Goal: Task Accomplishment & Management: Manage account settings

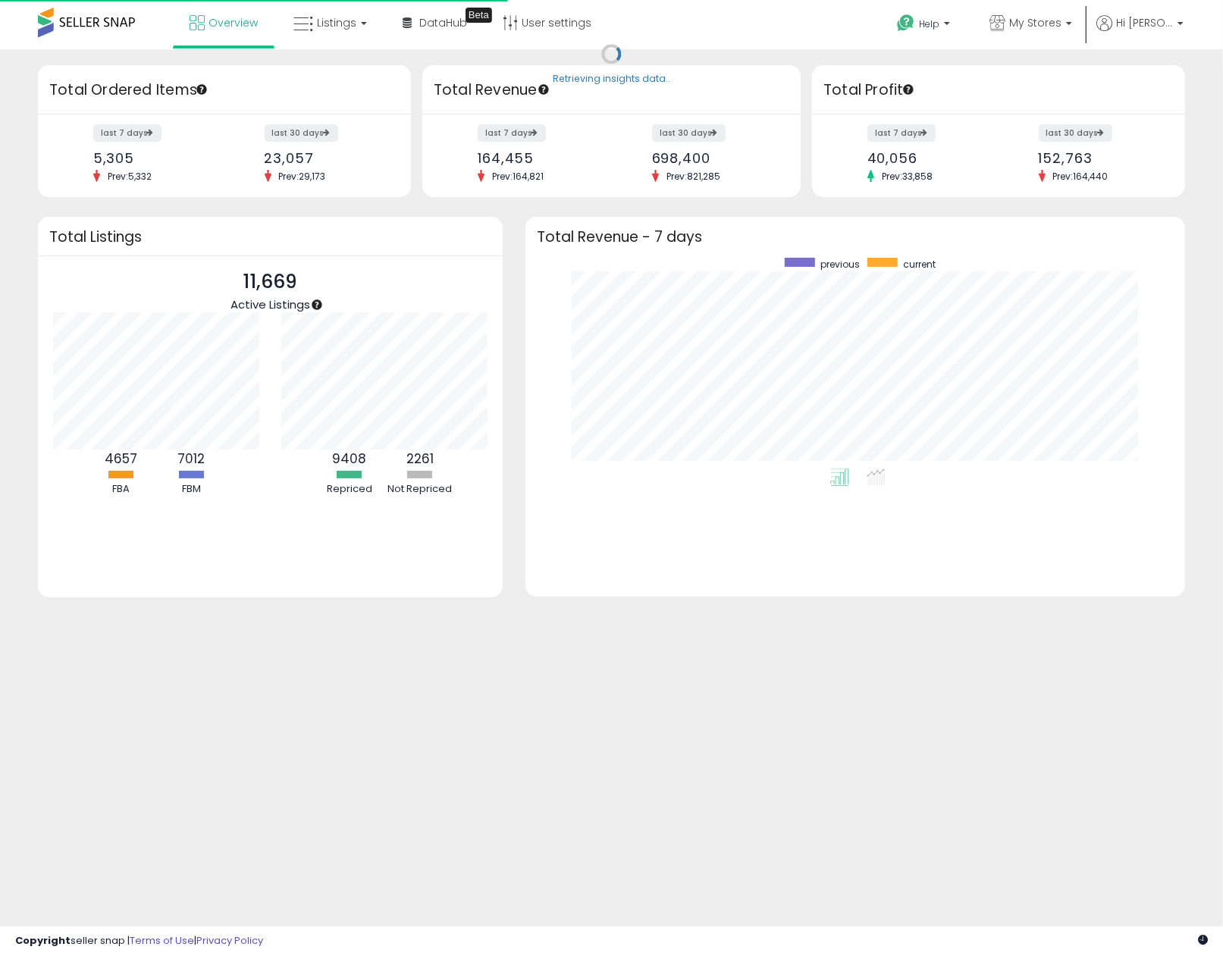
scroll to position [210, 628]
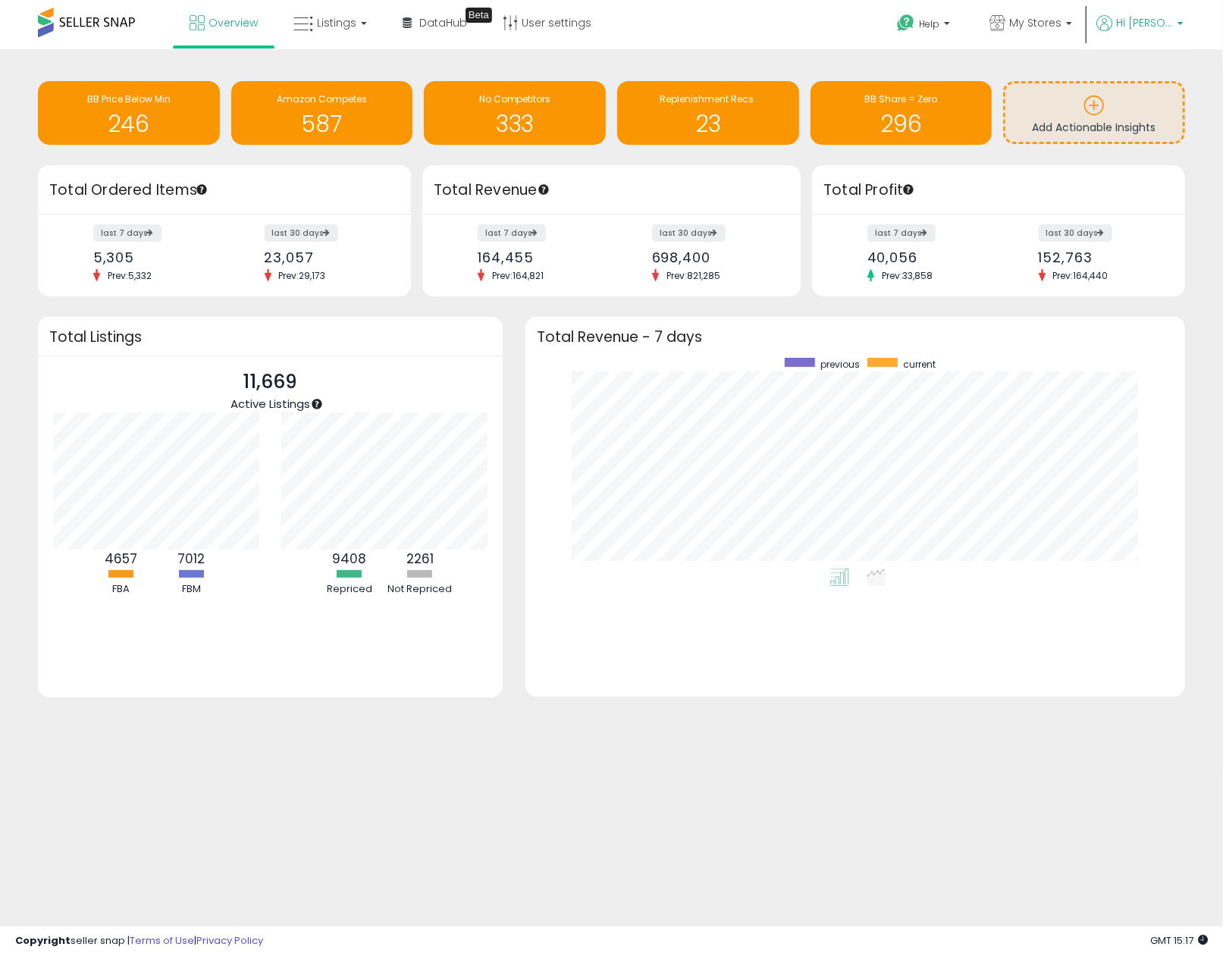
click at [1135, 39] on link "Hi [PERSON_NAME]" at bounding box center [1139, 32] width 87 height 34
click at [1147, 83] on link "Account" at bounding box center [1149, 81] width 40 height 14
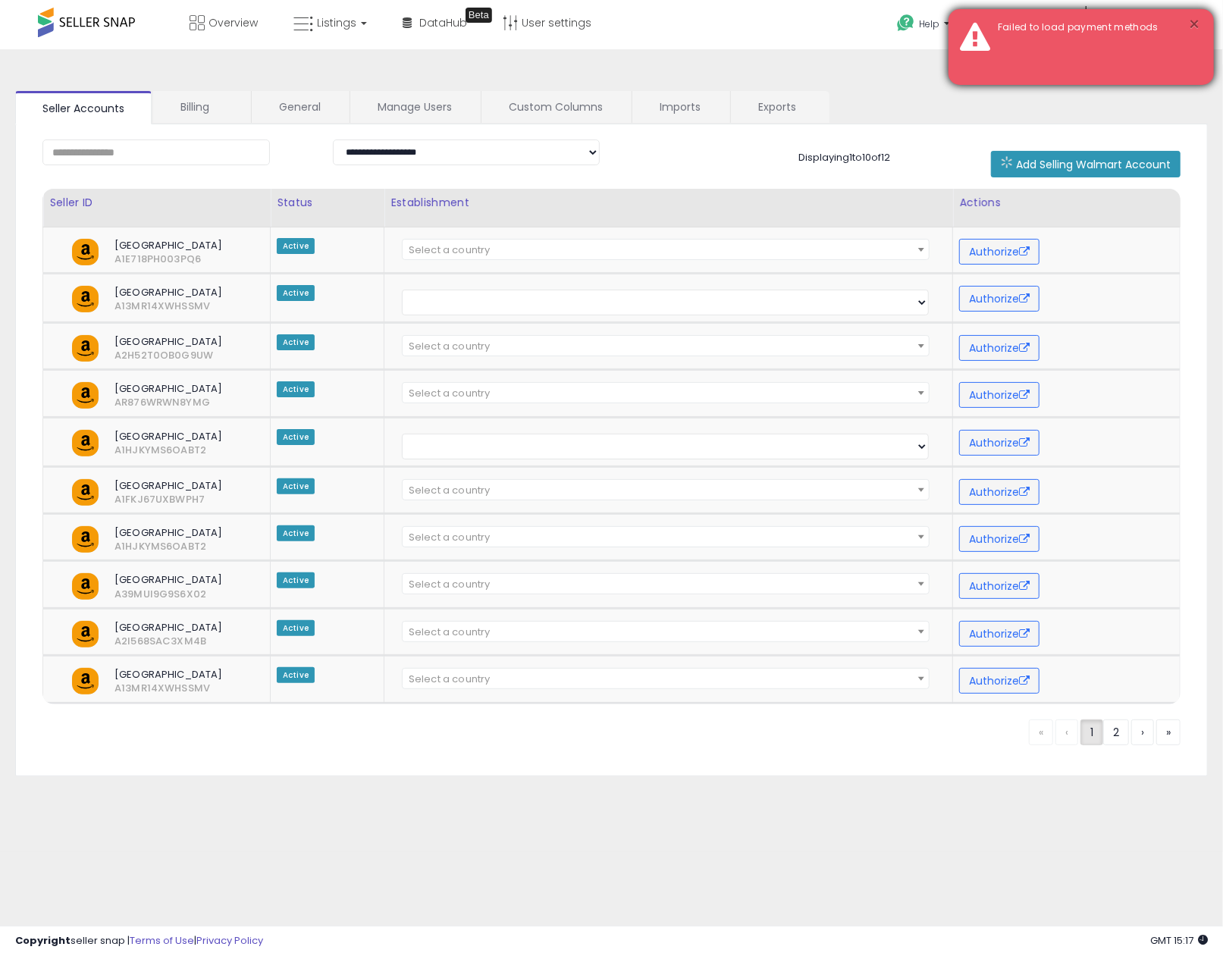
click at [1193, 29] on button "×" at bounding box center [1195, 24] width 12 height 19
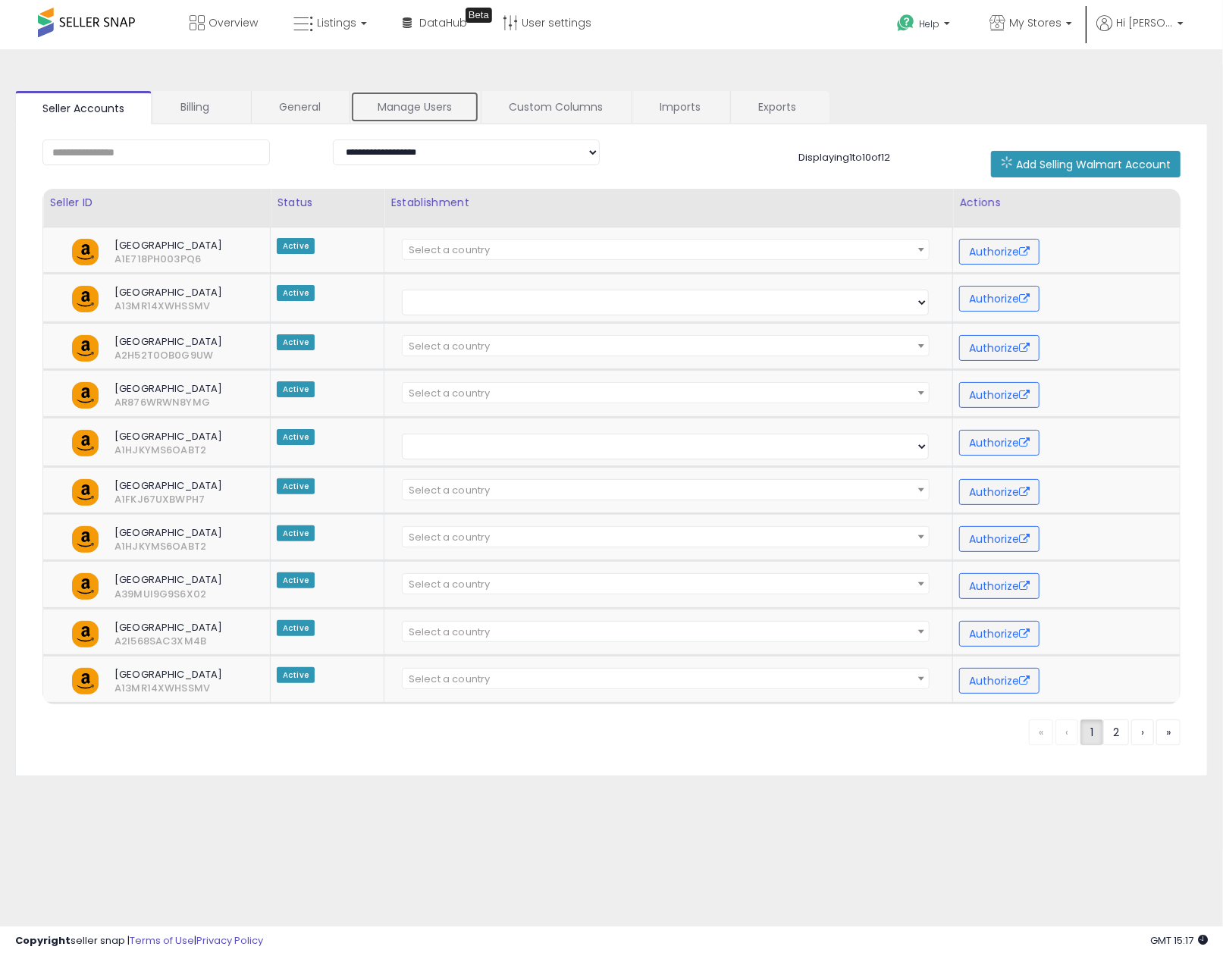
click at [395, 117] on link "Manage Users" at bounding box center [414, 107] width 129 height 32
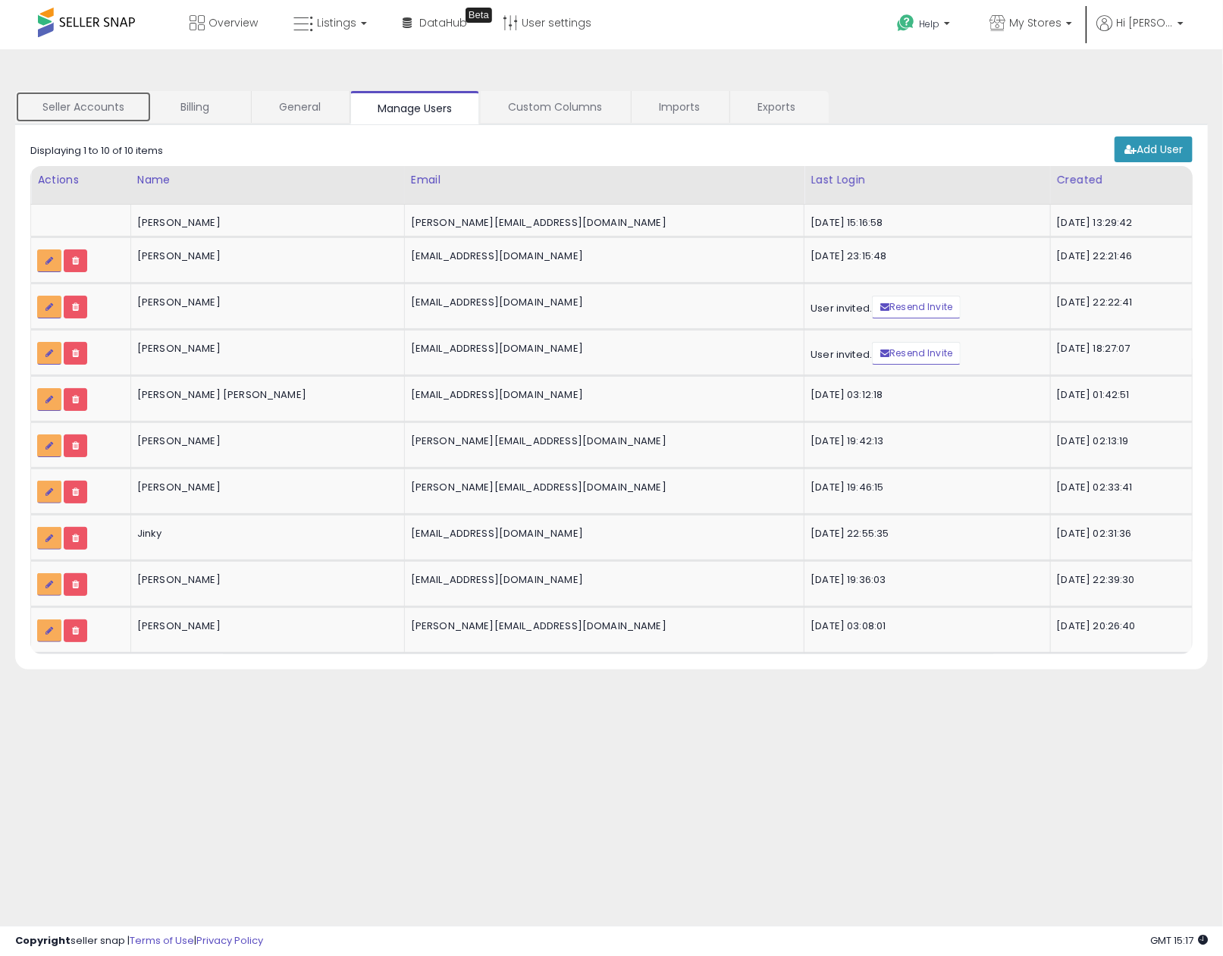
click at [96, 109] on link "Seller Accounts" at bounding box center [83, 107] width 136 height 32
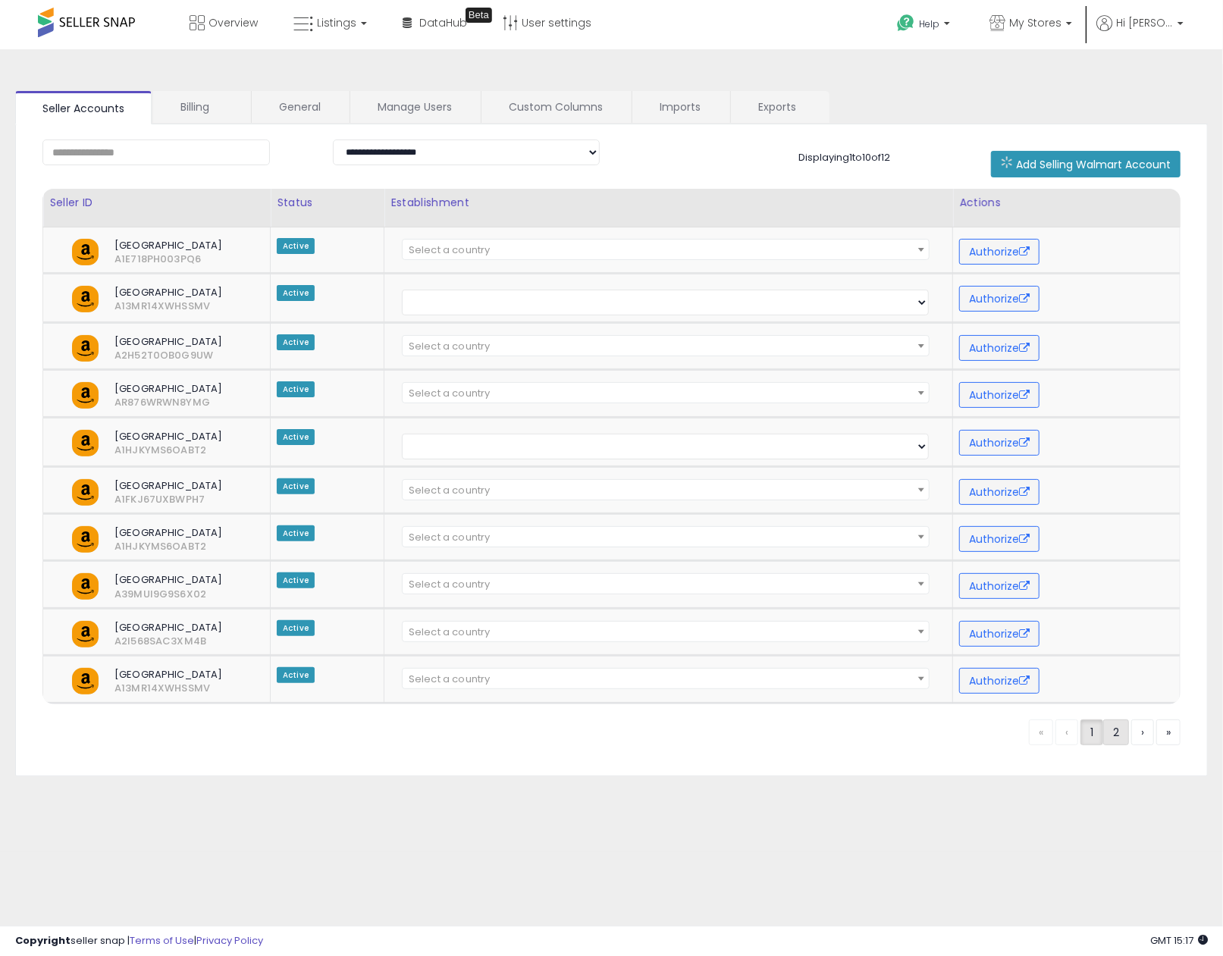
click at [1110, 735] on link "2" at bounding box center [1116, 732] width 26 height 26
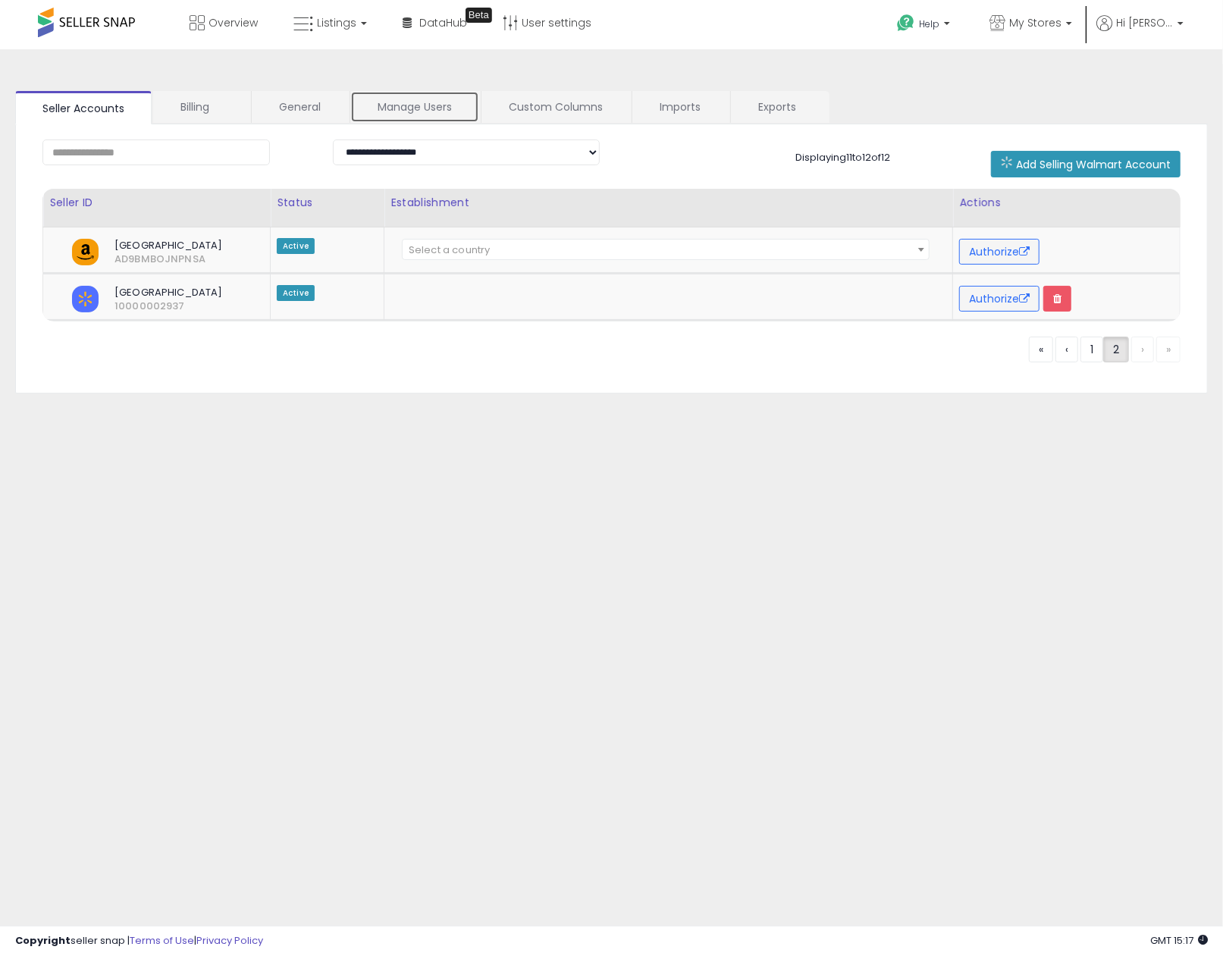
click at [432, 102] on link "Manage Users" at bounding box center [414, 107] width 129 height 32
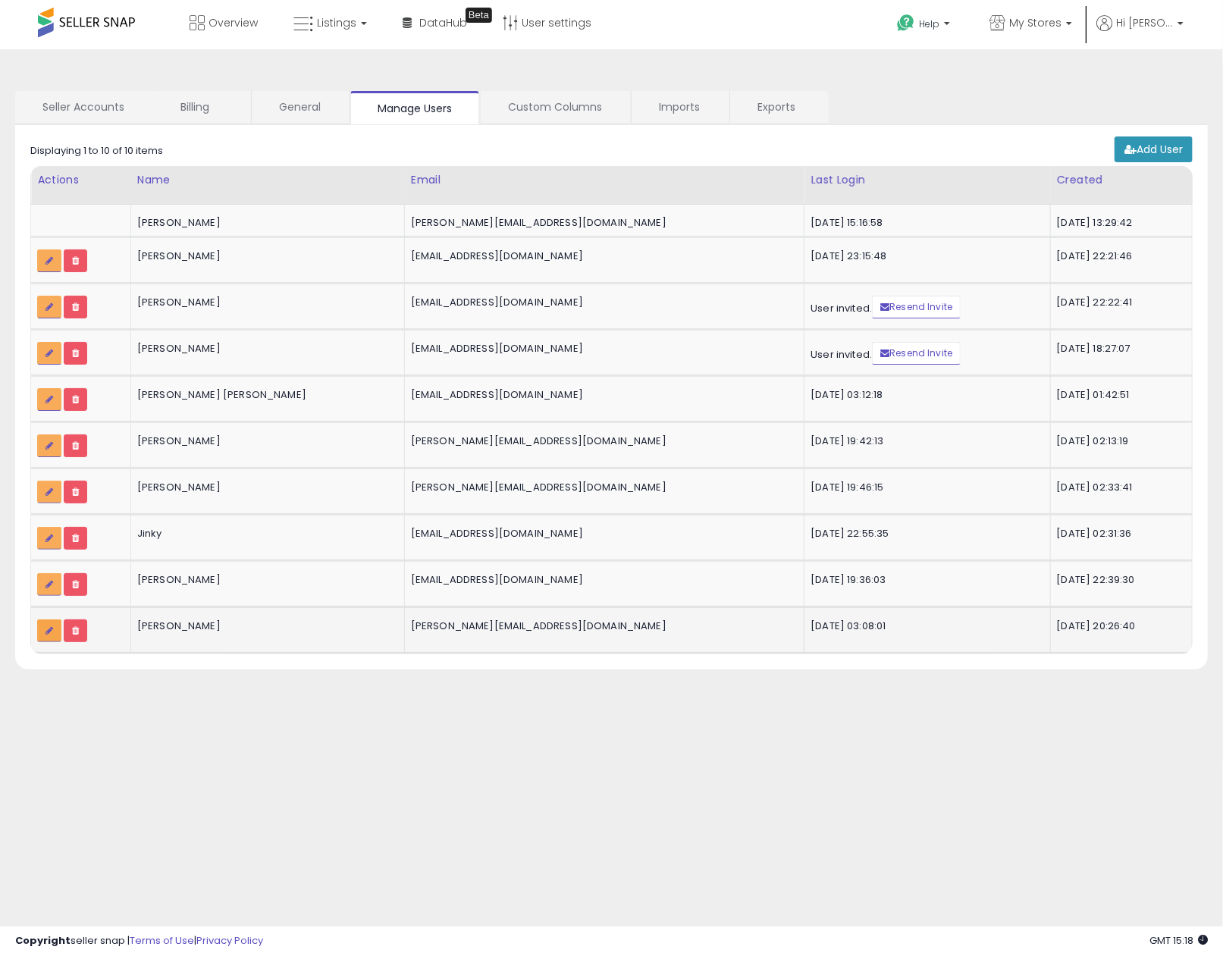
click at [41, 640] on link at bounding box center [49, 630] width 24 height 23
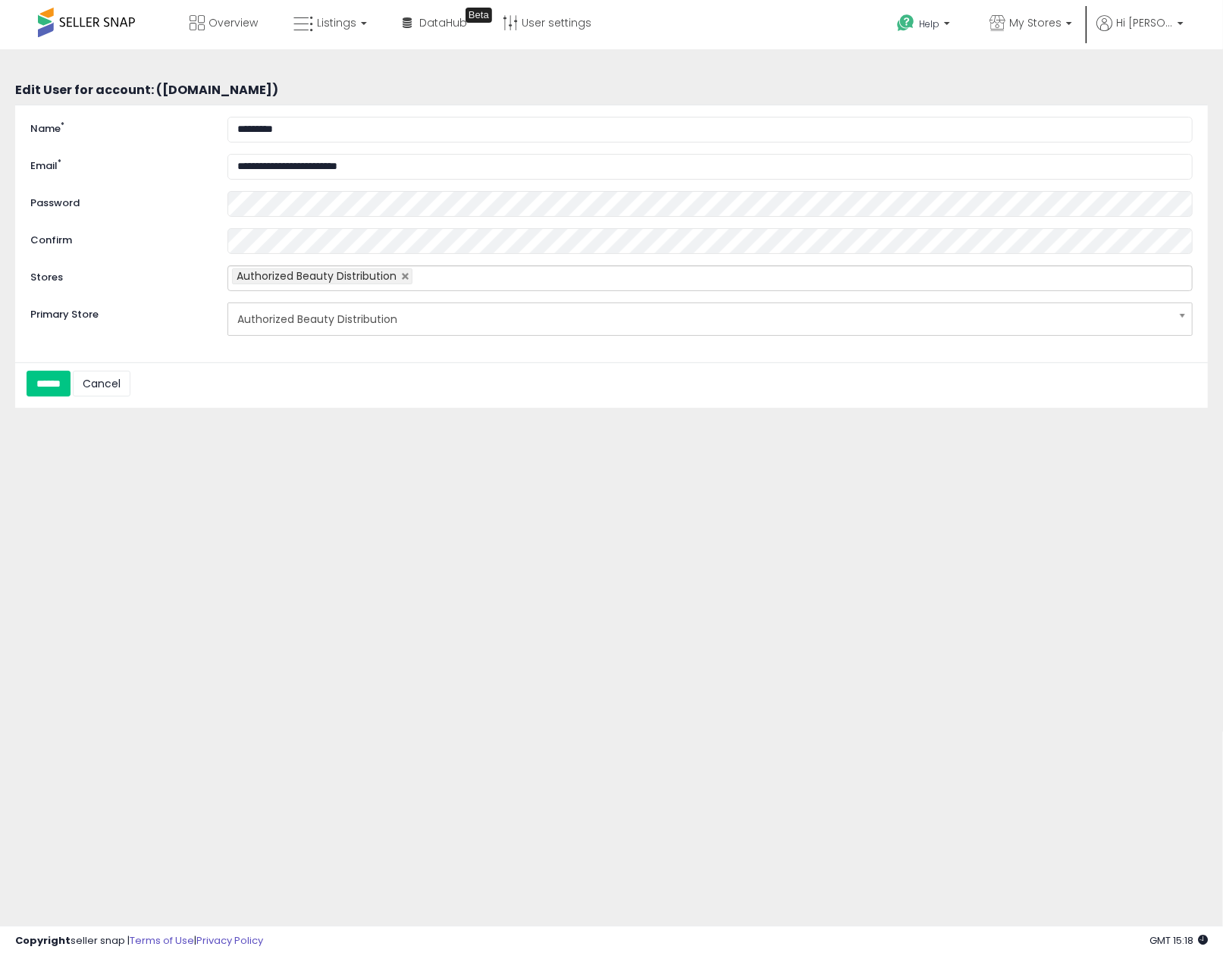
click at [443, 323] on span "Authorized Beauty Distribution" at bounding box center [700, 319] width 926 height 26
click at [450, 324] on span "Authorized Beauty Distribution" at bounding box center [700, 319] width 926 height 26
click at [487, 286] on ul "Authorized Beauty Distribution" at bounding box center [709, 278] width 965 height 26
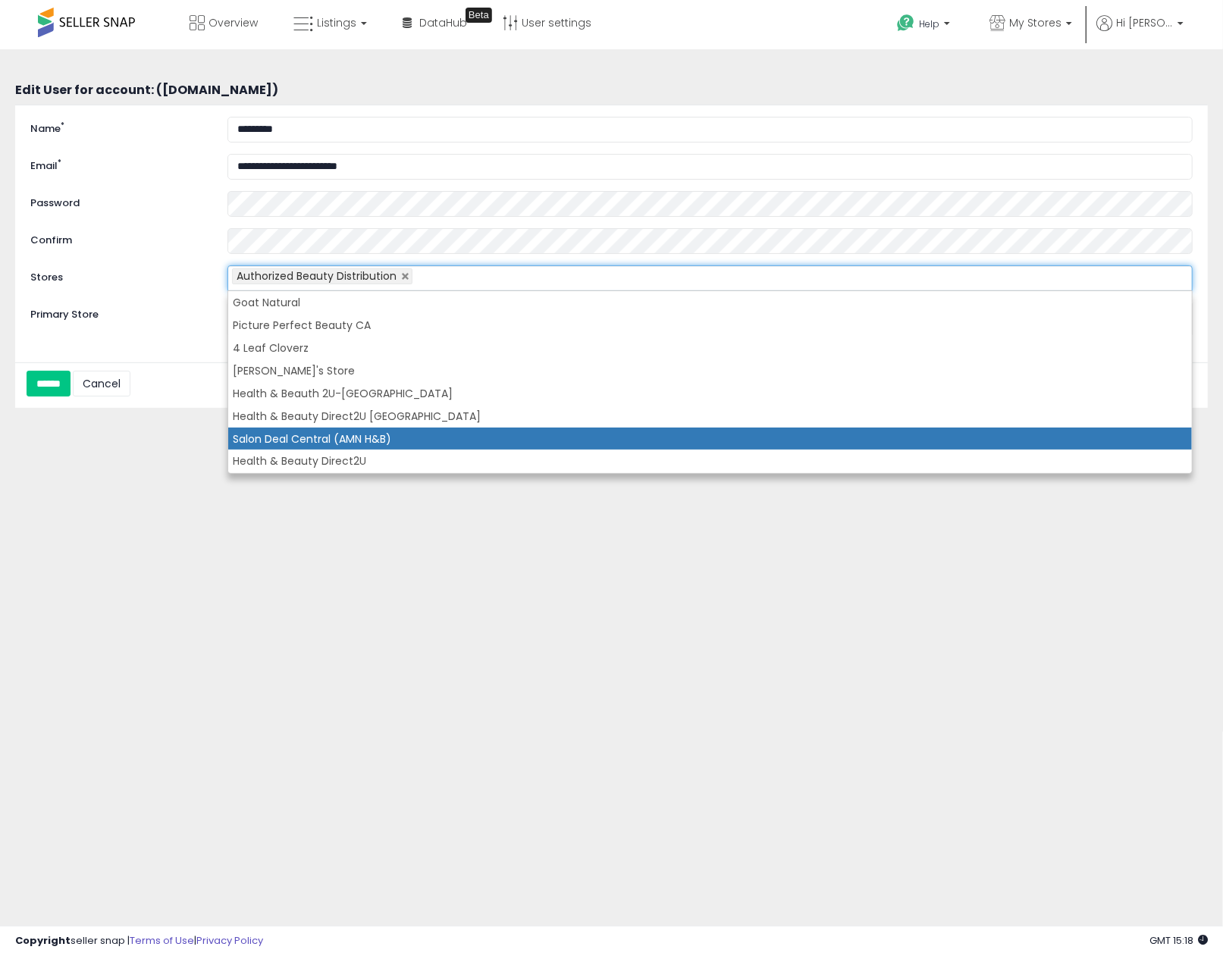
click at [523, 440] on li "Salon Deal Central (AMN H&B)" at bounding box center [709, 439] width 963 height 23
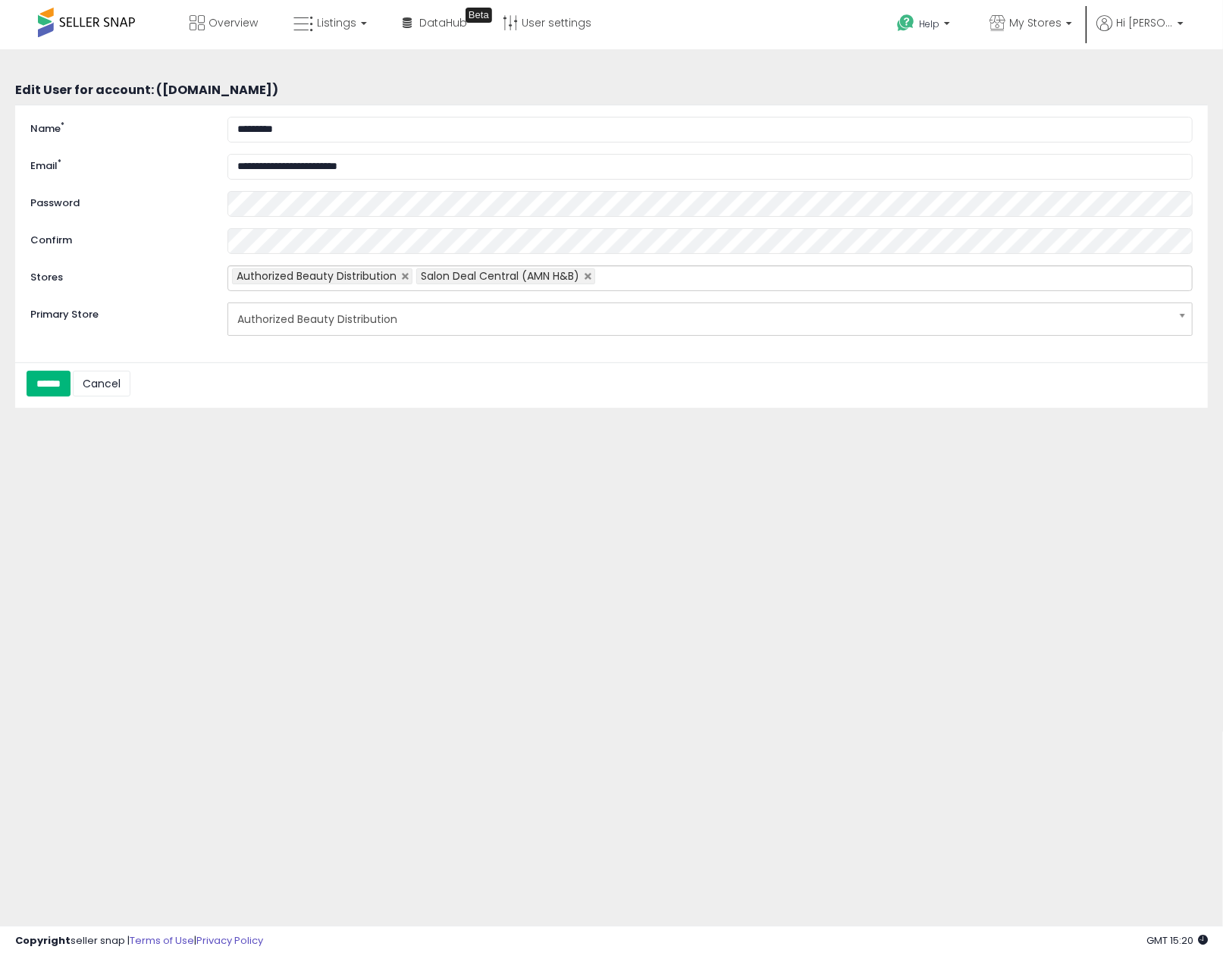
click at [55, 384] on input "******" at bounding box center [49, 384] width 44 height 26
